Goal: Transaction & Acquisition: Book appointment/travel/reservation

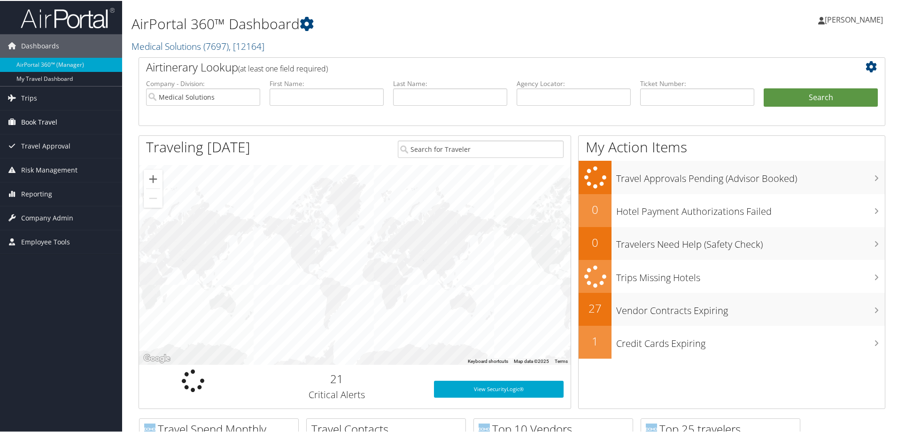
click at [38, 117] on span "Book Travel" at bounding box center [39, 120] width 36 height 23
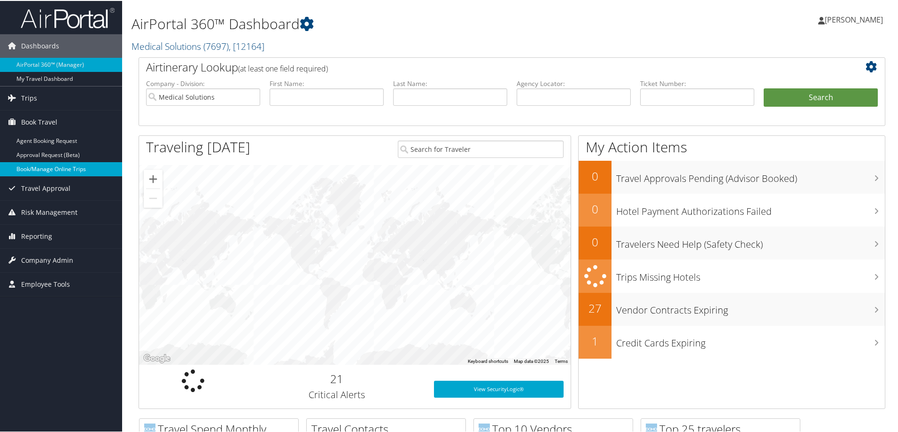
click at [63, 169] on link "Book/Manage Online Trips" at bounding box center [61, 168] width 122 height 14
